Goal: Task Accomplishment & Management: Use online tool/utility

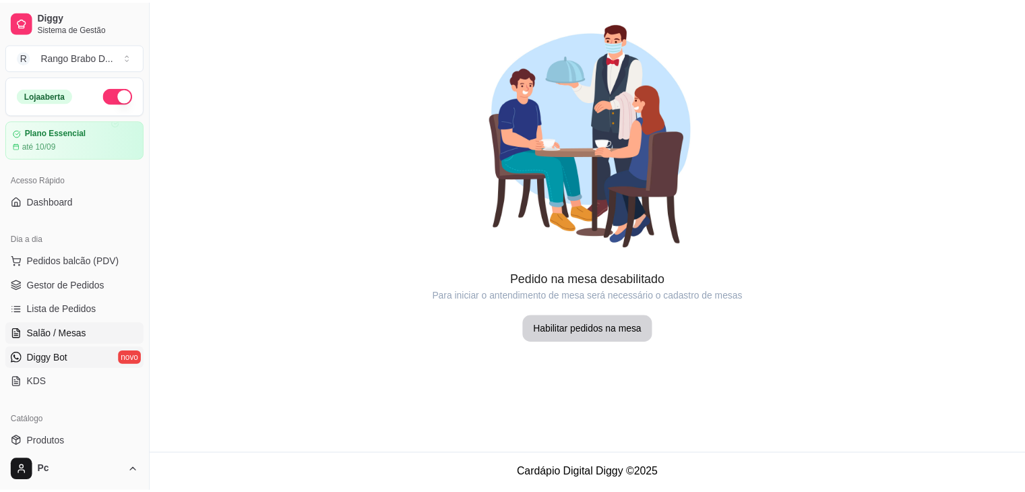
scroll to position [169, 0]
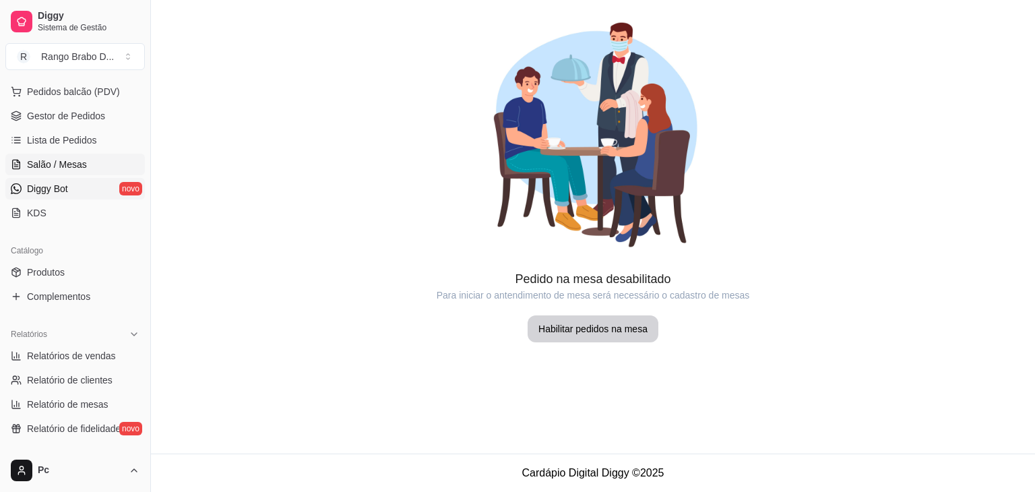
click at [81, 192] on link "Diggy Bot novo" at bounding box center [74, 189] width 139 height 22
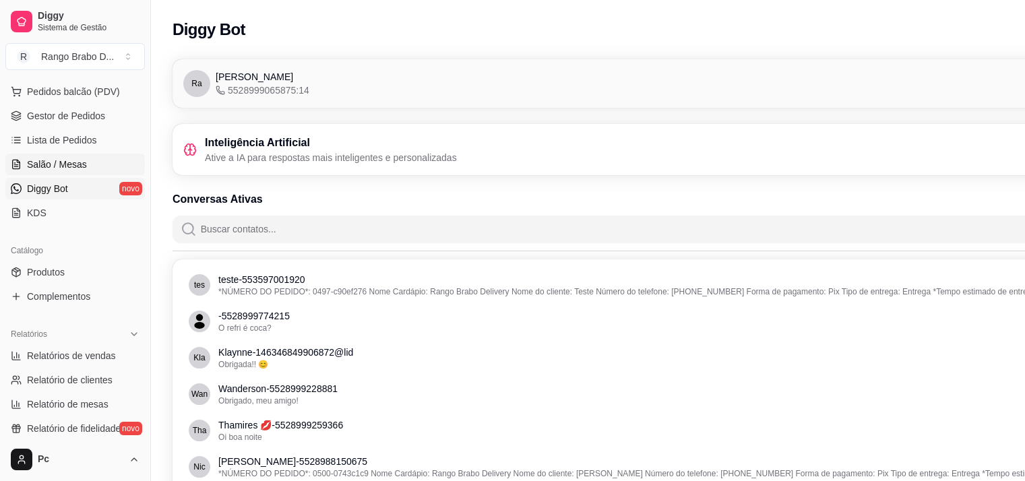
click at [66, 170] on span "Salão / Mesas" at bounding box center [57, 164] width 60 height 13
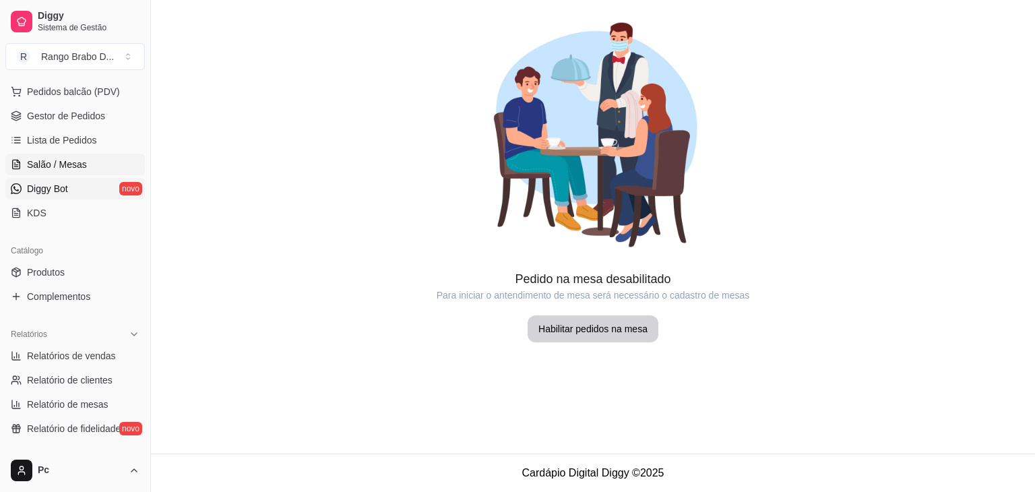
click at [75, 193] on link "Diggy Bot novo" at bounding box center [74, 189] width 139 height 22
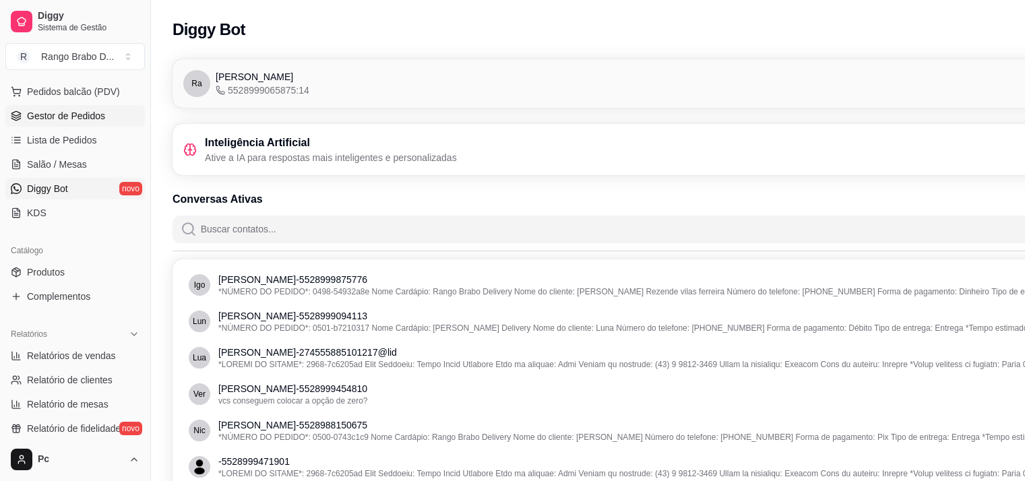
click at [59, 111] on span "Gestor de Pedidos" at bounding box center [66, 115] width 78 height 13
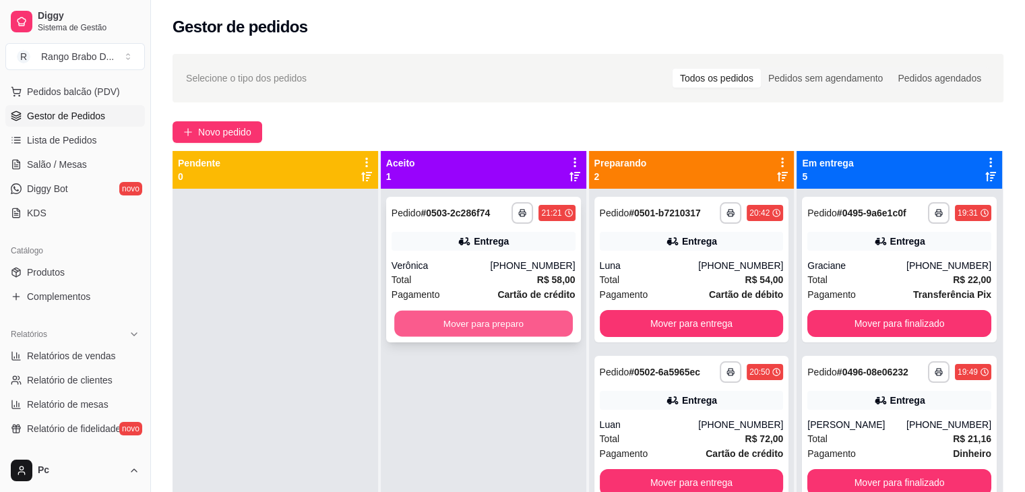
click at [491, 332] on button "Mover para preparo" at bounding box center [483, 324] width 179 height 26
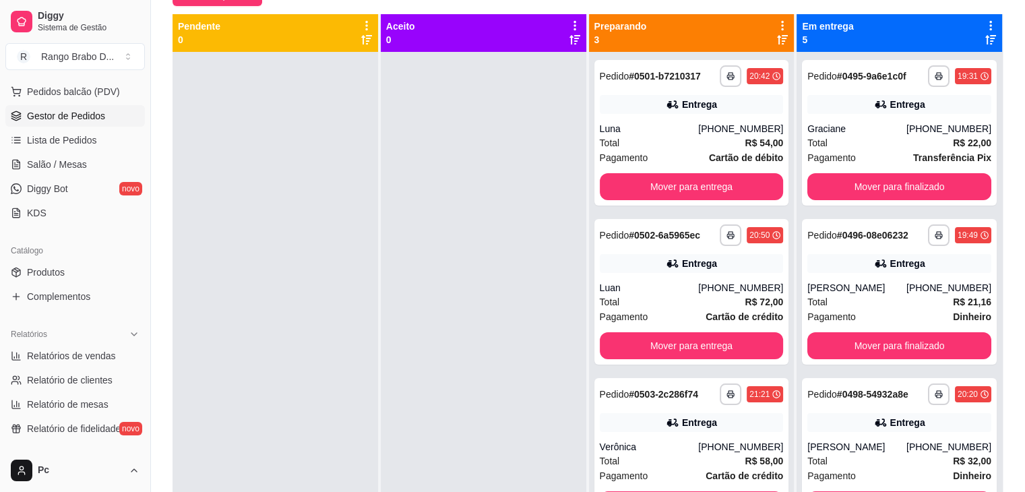
scroll to position [139, 0]
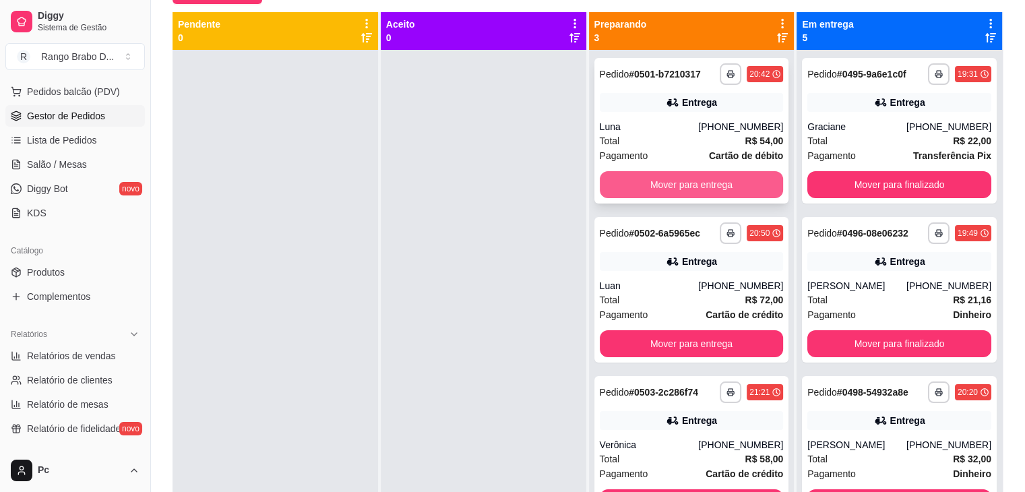
click at [617, 180] on button "Mover para entrega" at bounding box center [692, 184] width 184 height 27
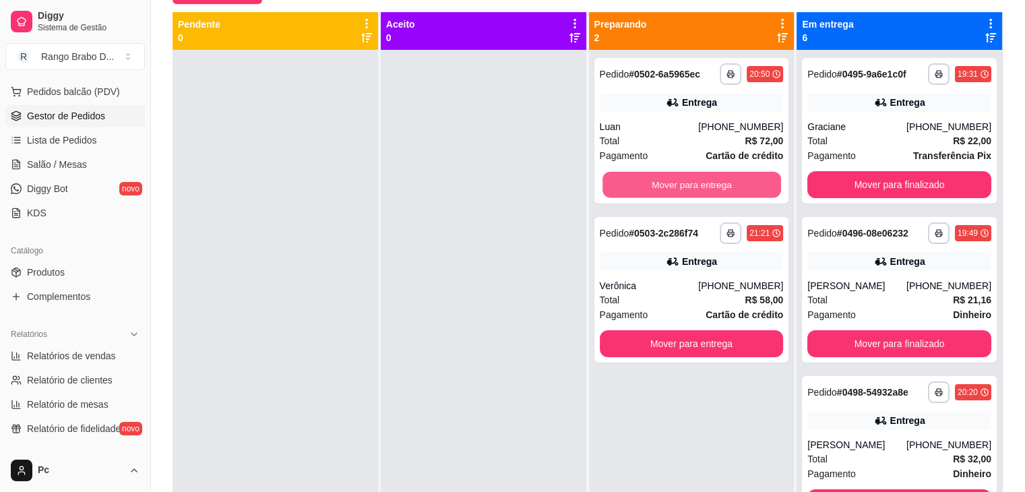
click at [617, 180] on button "Mover para entrega" at bounding box center [691, 185] width 179 height 26
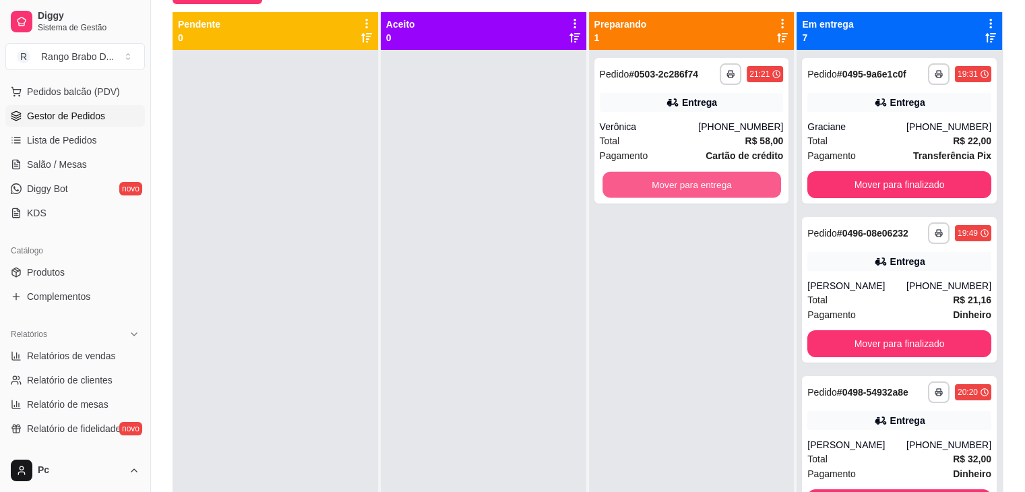
click at [617, 180] on button "Mover para entrega" at bounding box center [691, 185] width 179 height 26
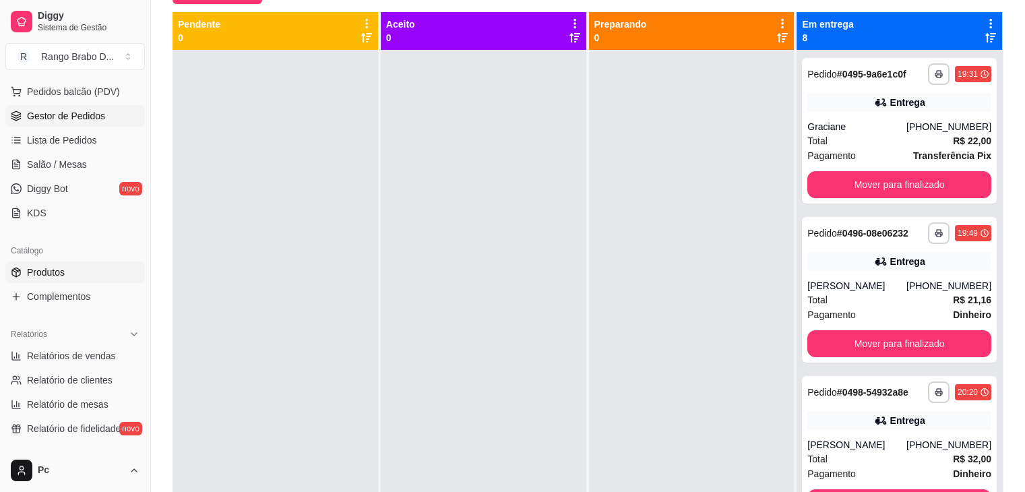
click at [92, 265] on link "Produtos" at bounding box center [74, 272] width 139 height 22
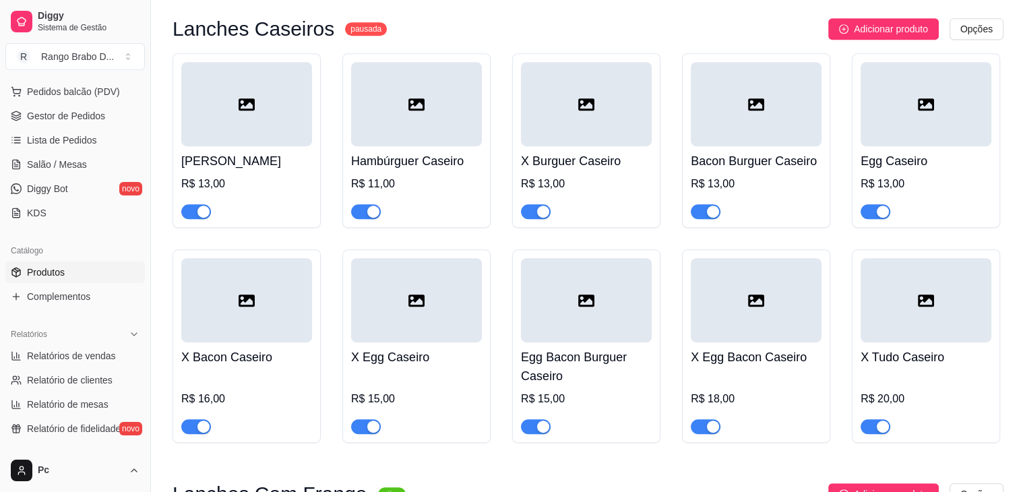
scroll to position [639, 0]
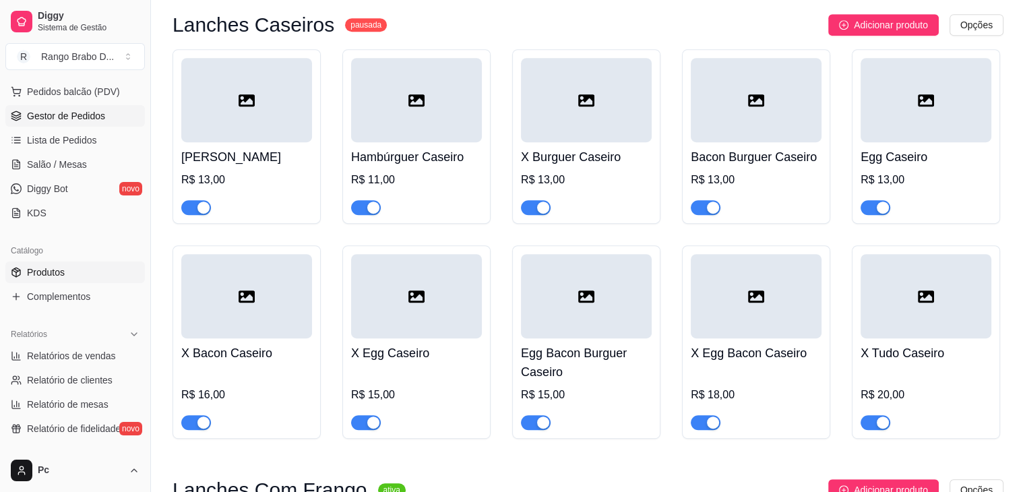
click at [63, 119] on span "Gestor de Pedidos" at bounding box center [66, 115] width 78 height 13
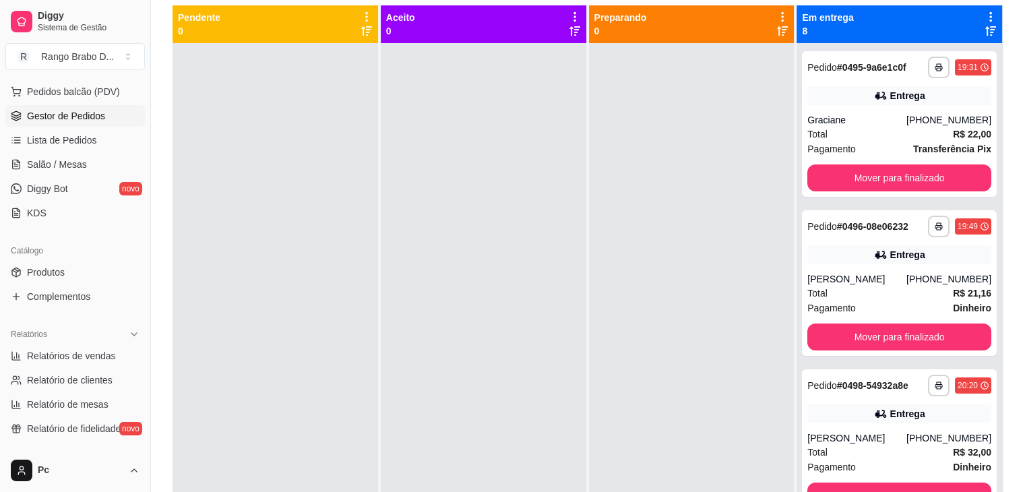
scroll to position [147, 0]
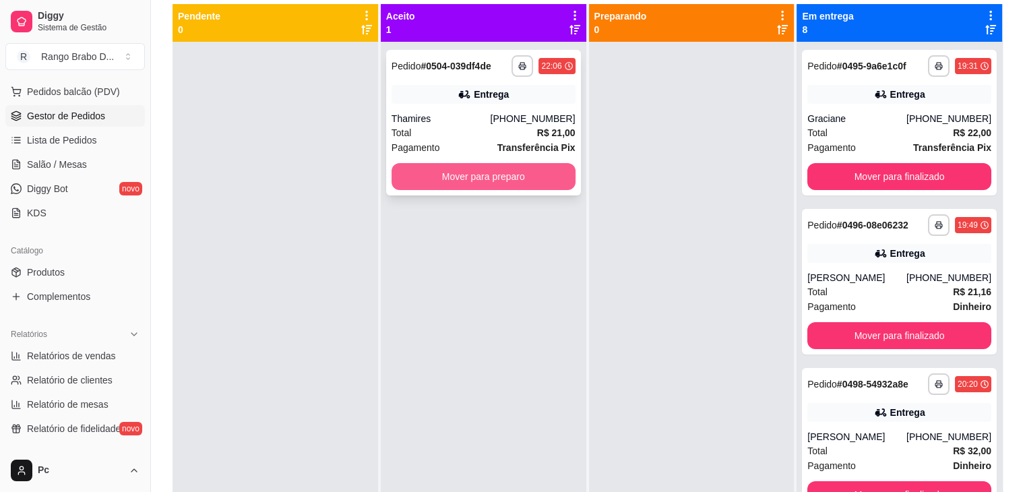
click at [439, 181] on button "Mover para preparo" at bounding box center [483, 176] width 184 height 27
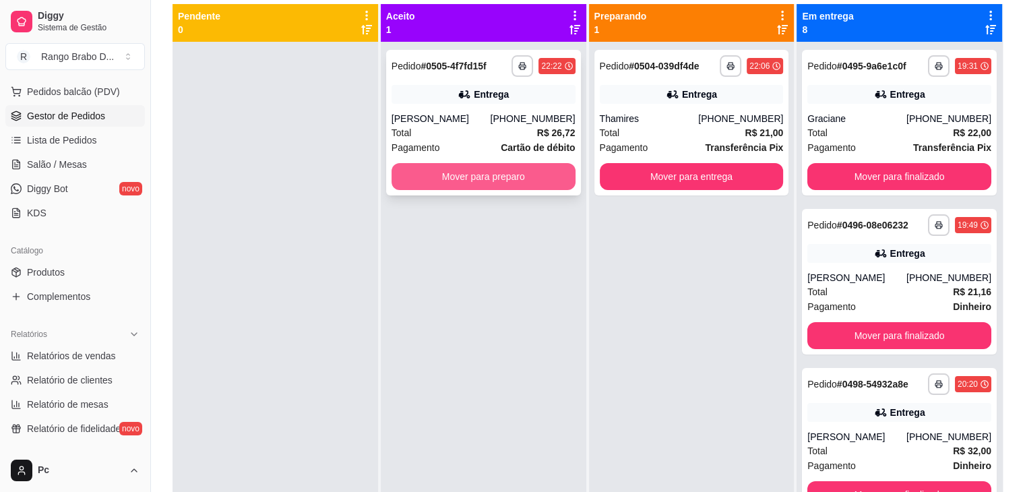
click at [499, 169] on button "Mover para preparo" at bounding box center [483, 176] width 184 height 27
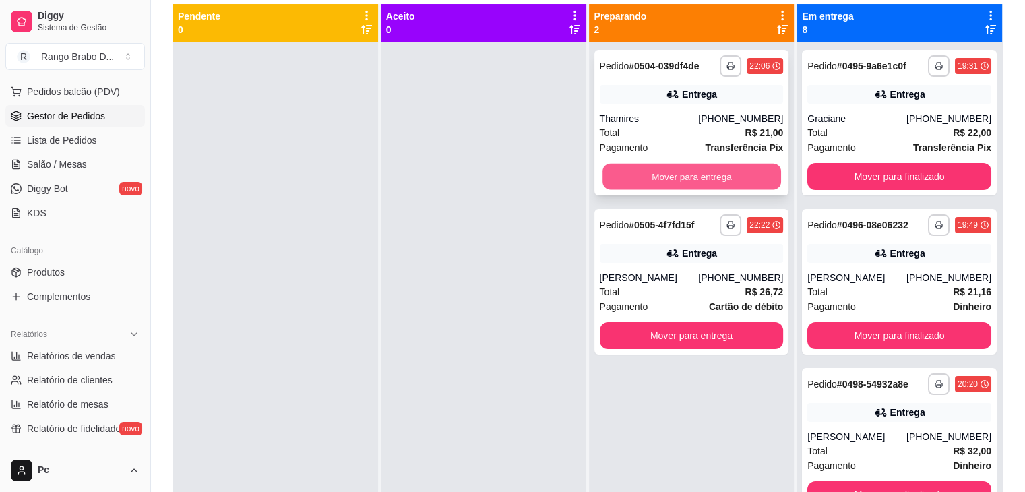
click at [623, 174] on button "Mover para entrega" at bounding box center [691, 177] width 179 height 26
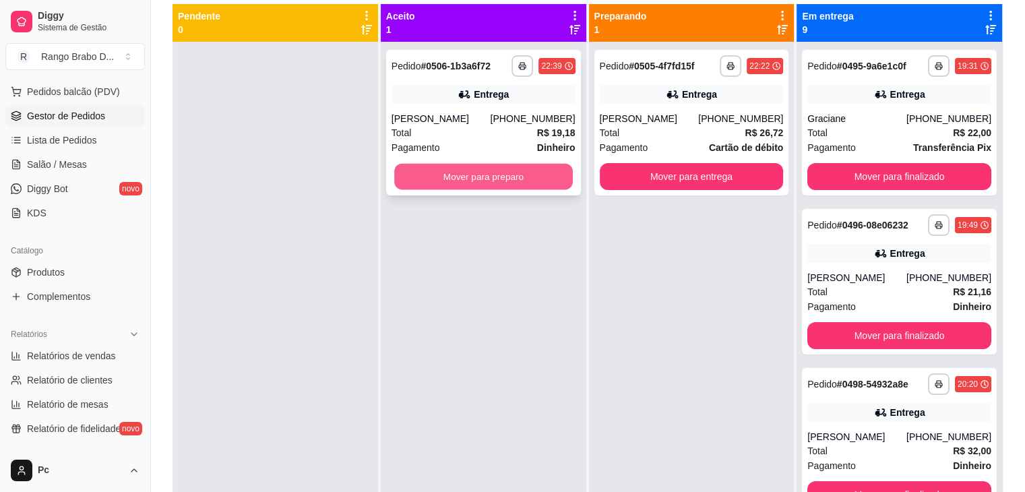
click at [431, 171] on button "Mover para preparo" at bounding box center [483, 177] width 179 height 26
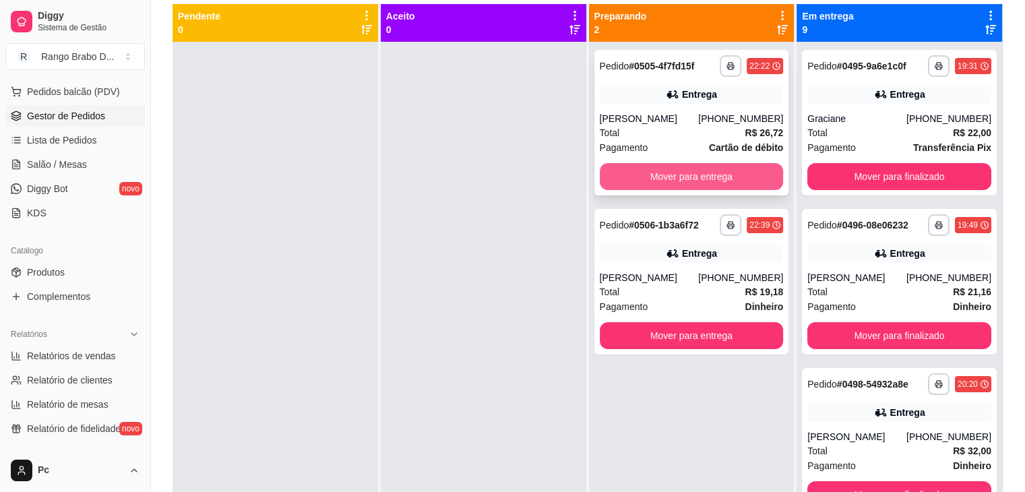
click at [621, 167] on button "Mover para entrega" at bounding box center [692, 176] width 184 height 27
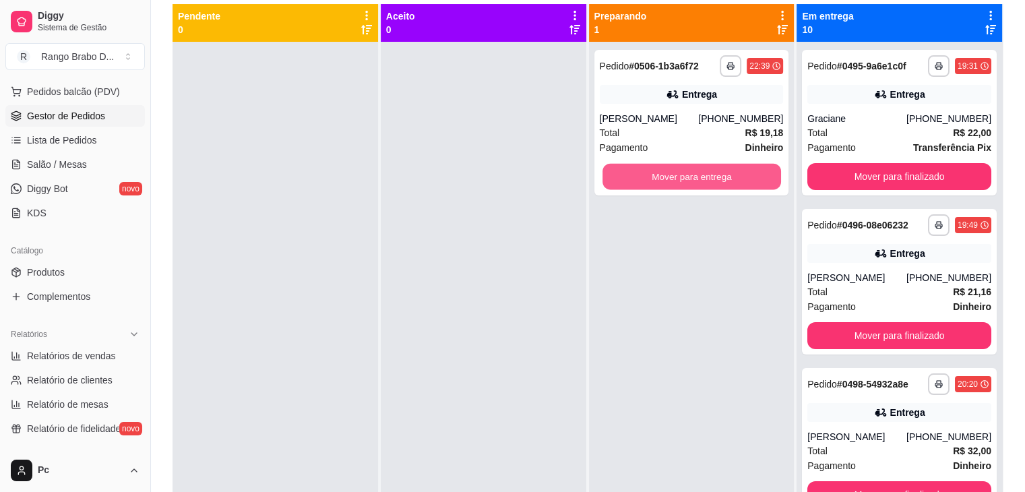
click at [621, 167] on button "Mover para entrega" at bounding box center [691, 177] width 179 height 26
